Goal: Task Accomplishment & Management: Complete application form

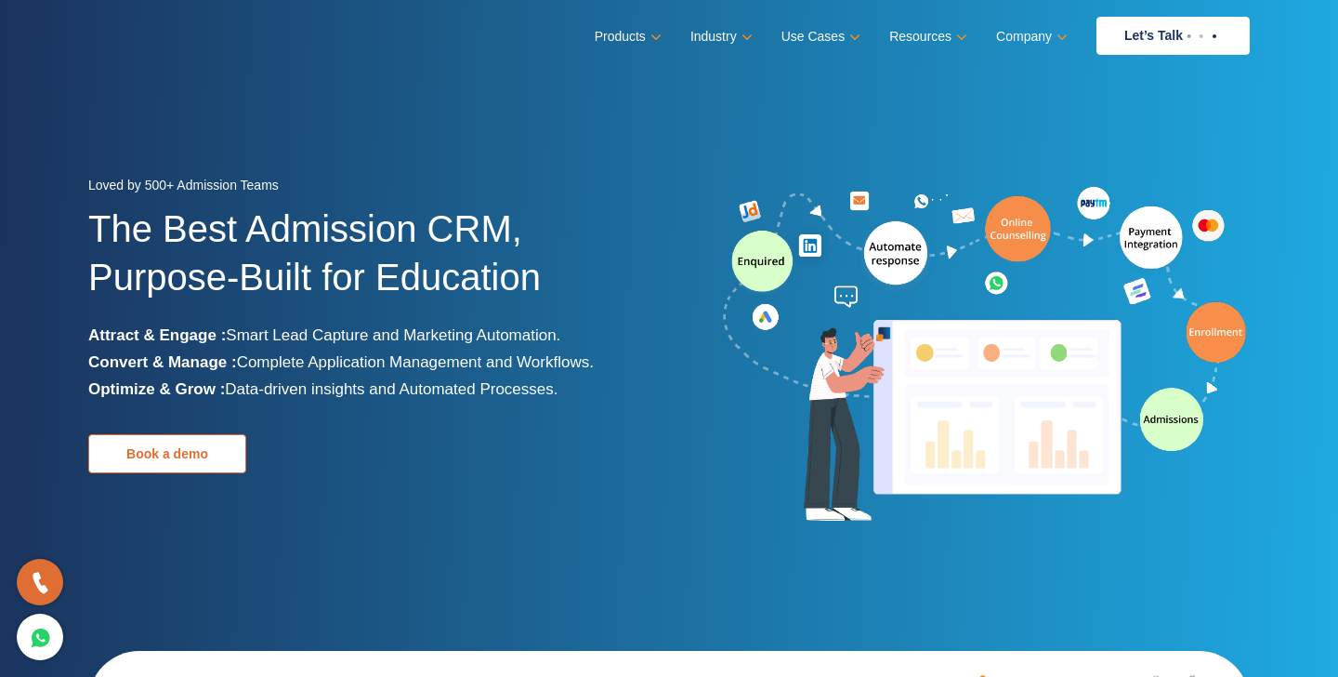
click at [206, 458] on link "Book a demo" at bounding box center [167, 453] width 158 height 39
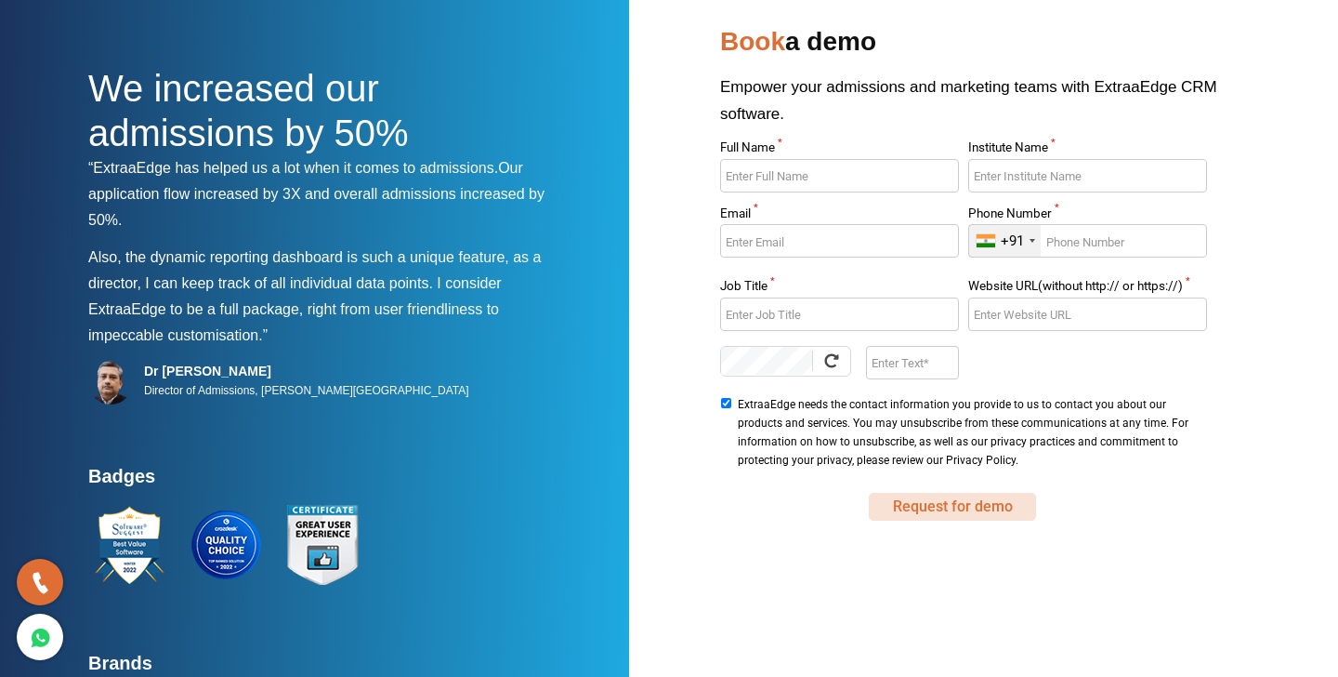
scroll to position [50, 0]
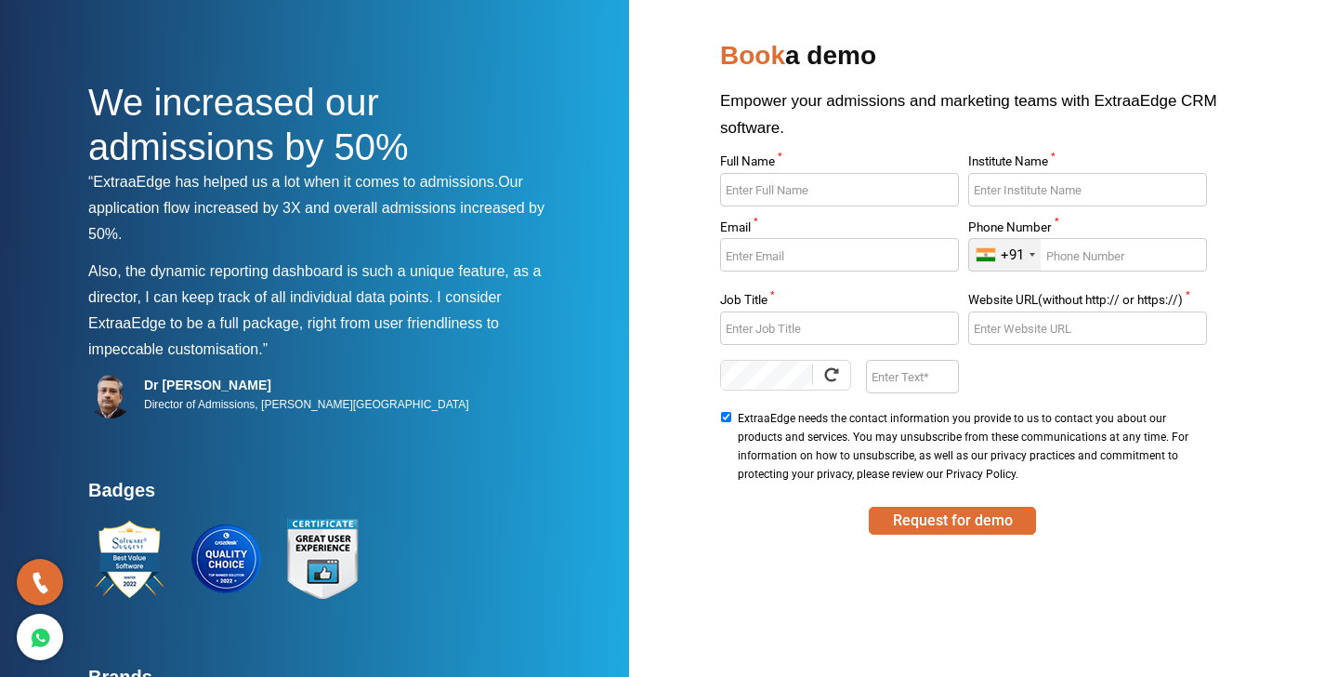
click at [779, 204] on input "Full Name *" at bounding box center [839, 189] width 238 height 33
type input "Kuldeep"
click at [1016, 182] on input "Institute Name *" at bounding box center [1087, 189] width 238 height 33
type input "Relinns"
click at [884, 260] on input "Email *" at bounding box center [839, 254] width 238 height 33
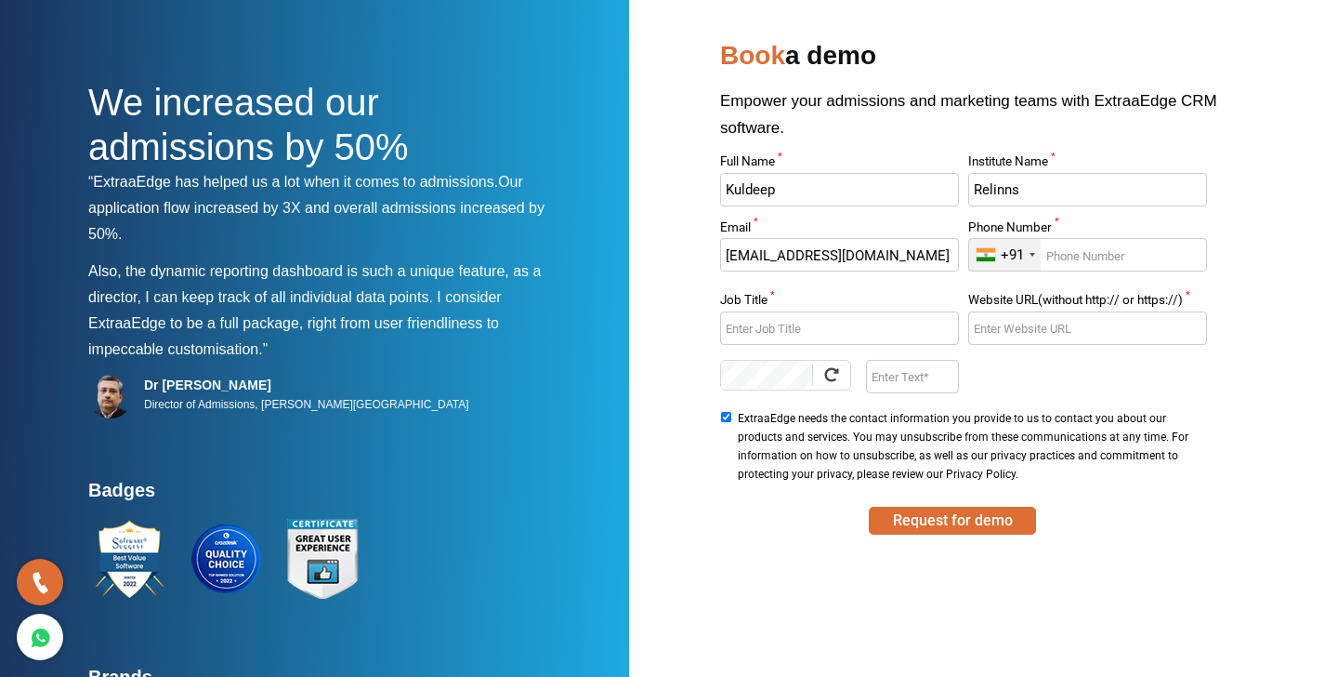
type input "kuldeep1@relinns.com"
click at [859, 322] on input "Job Title *" at bounding box center [839, 327] width 238 height 33
type input "Developer"
click at [1036, 328] on input "Website URL(without http:// or https://) *" at bounding box center [1087, 327] width 238 height 33
type input "www.relinns.com"
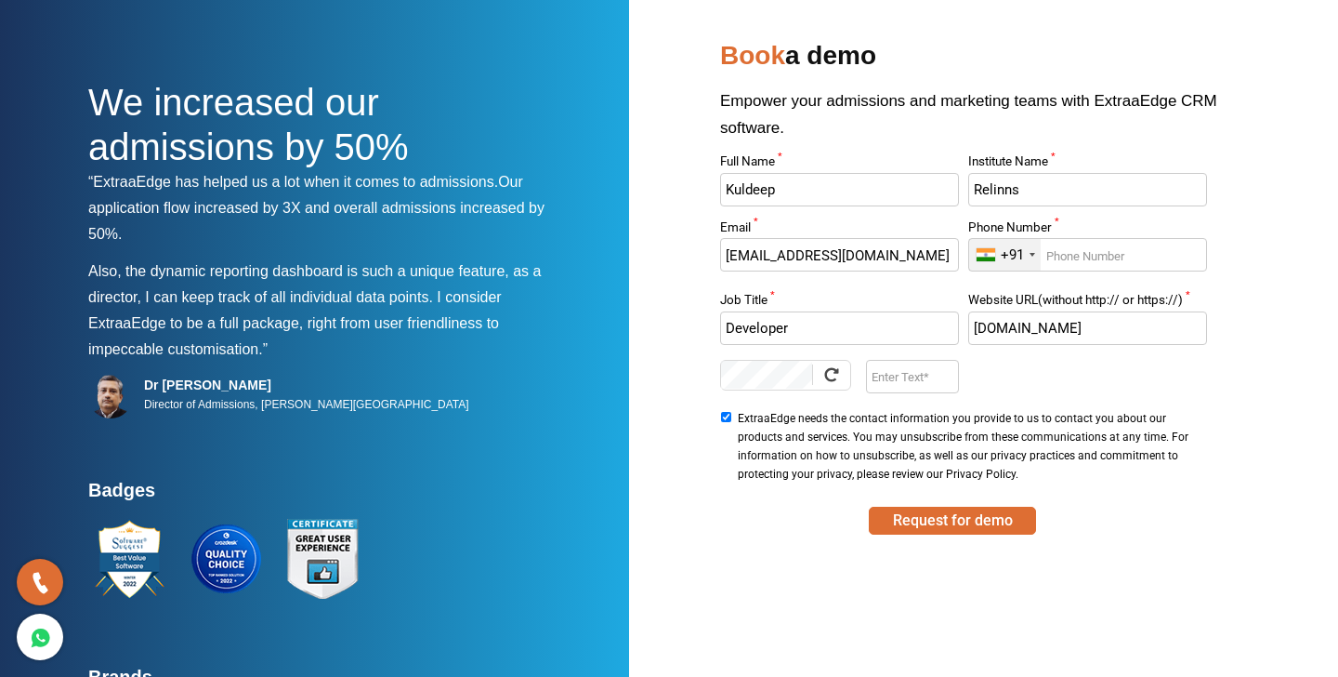
click at [914, 373] on input "Enter Text" at bounding box center [912, 376] width 92 height 33
type input "46ok"
click at [924, 519] on button "Request for demo" at bounding box center [952, 520] width 167 height 28
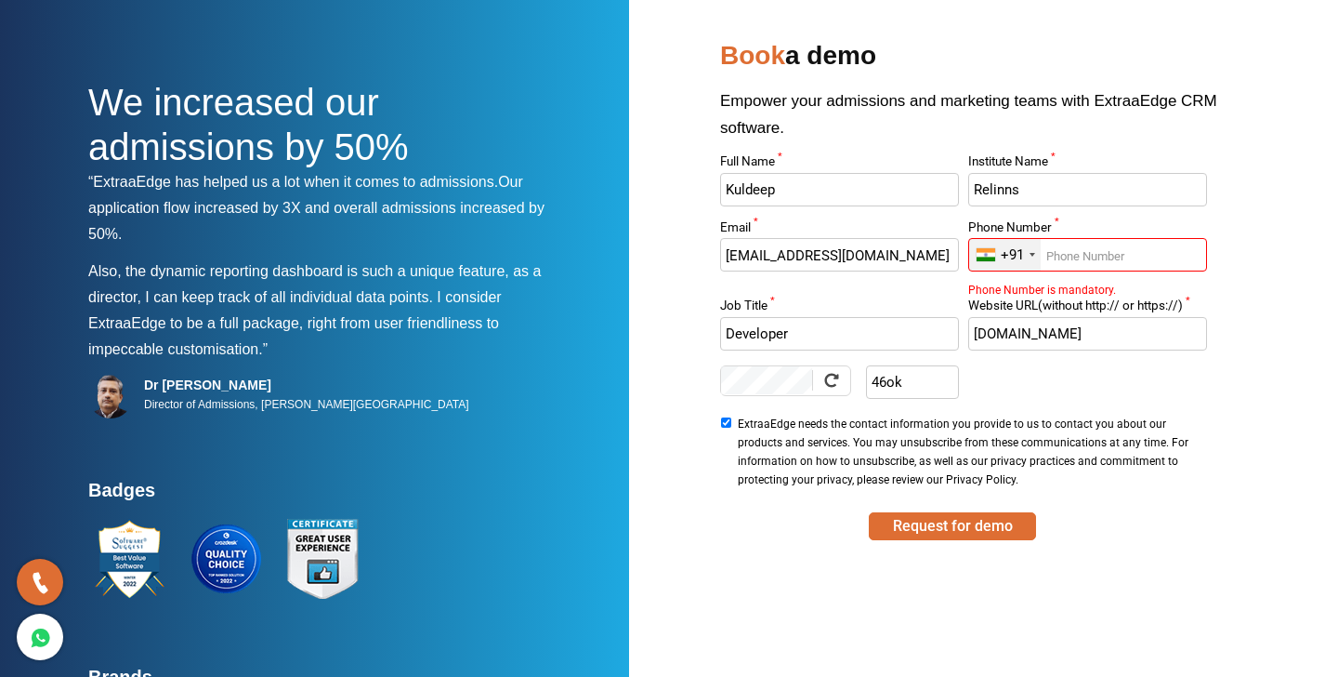
click at [1059, 261] on input "Phone Number *" at bounding box center [1087, 254] width 238 height 33
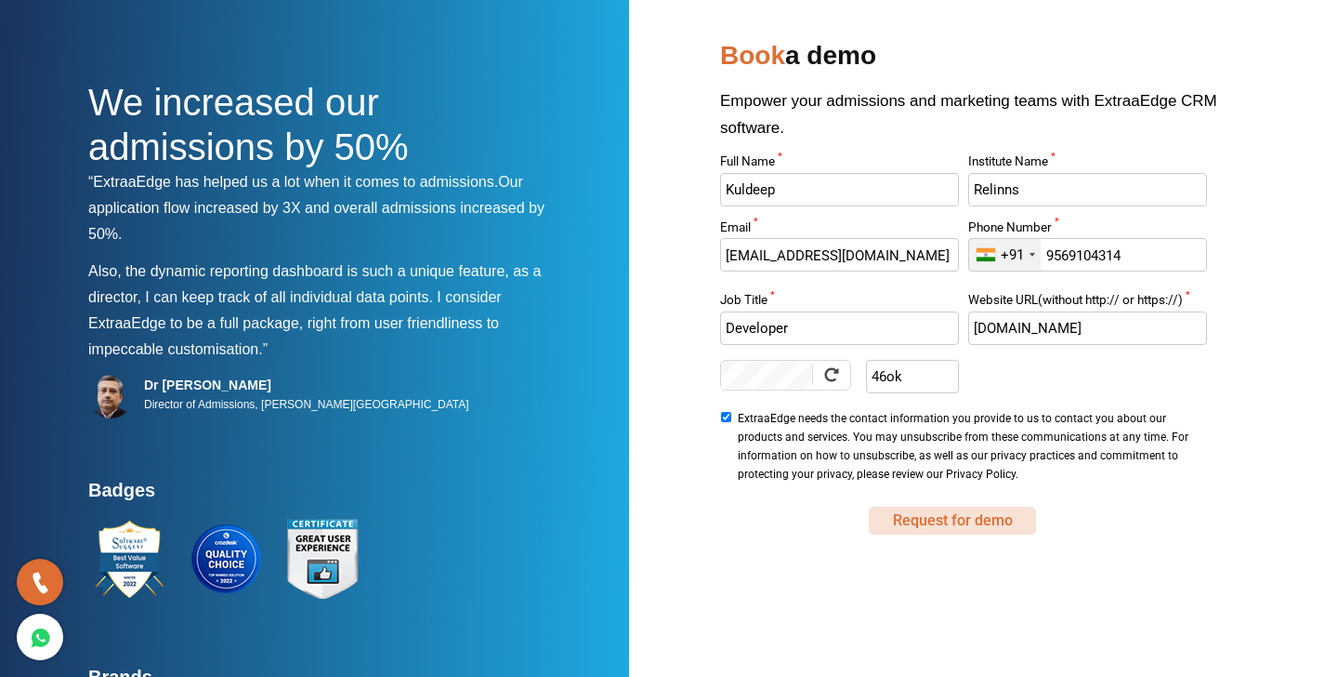
type input "9569104314"
click at [947, 530] on button "Request for demo" at bounding box center [952, 520] width 167 height 28
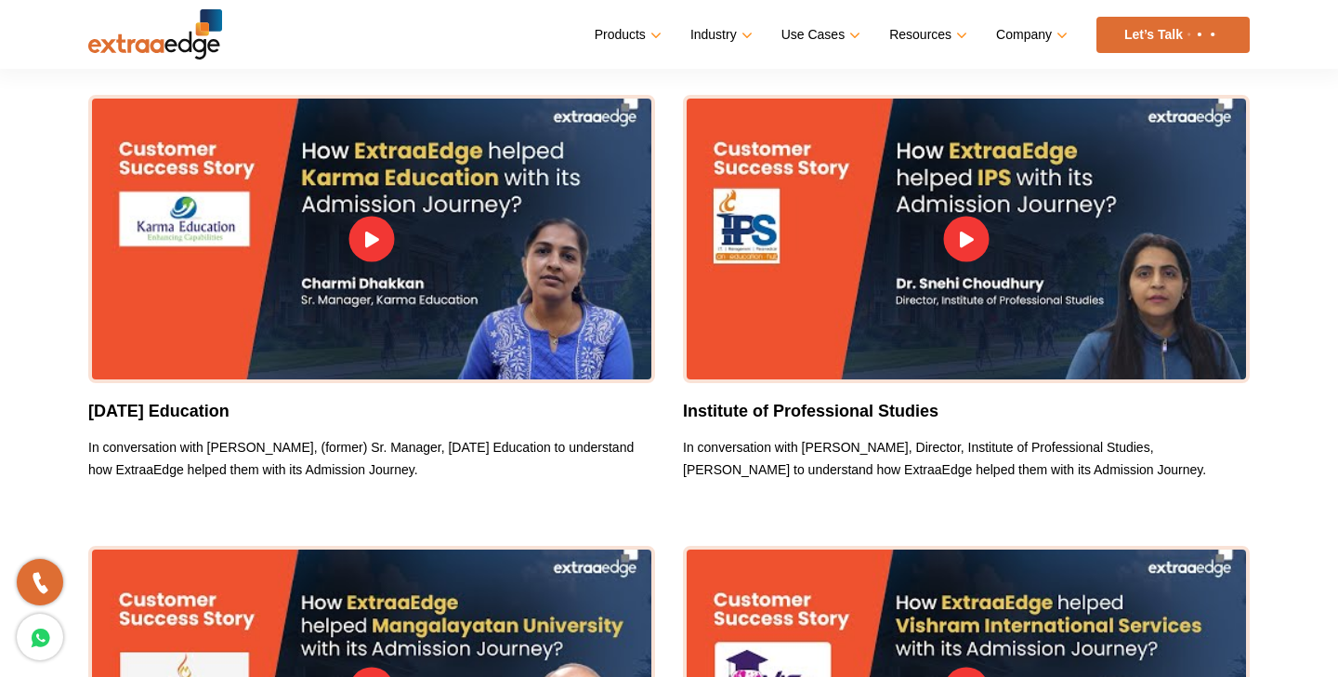
scroll to position [1589, 0]
